Goal: Task Accomplishment & Management: Complete application form

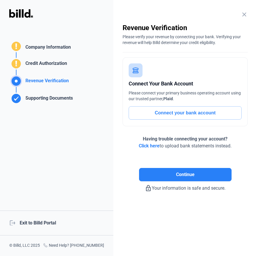
drag, startPoint x: 208, startPoint y: 174, endPoint x: 212, endPoint y: 173, distance: 4.1
click at [208, 174] on button "Continue" at bounding box center [185, 174] width 93 height 13
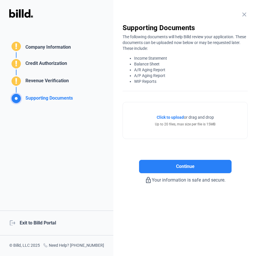
click at [244, 10] on div "close Company Information Please enter your company information below. Business…" at bounding box center [185, 128] width 144 height 256
click at [243, 12] on mat-icon "close" at bounding box center [244, 14] width 7 height 7
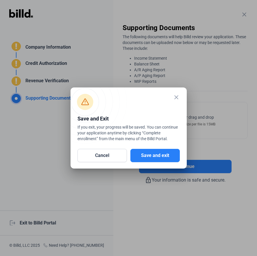
drag, startPoint x: 162, startPoint y: 155, endPoint x: 243, endPoint y: 167, distance: 81.7
click at [163, 154] on button "Save and exit" at bounding box center [156, 155] width 50 height 13
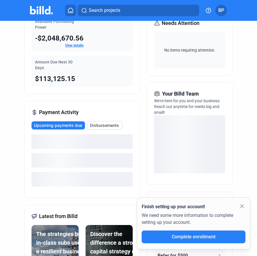
scroll to position [96, 0]
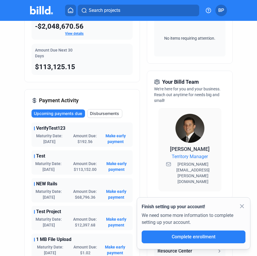
click at [243, 205] on mat-icon "close" at bounding box center [242, 206] width 7 height 7
